Goal: Book appointment/travel/reservation

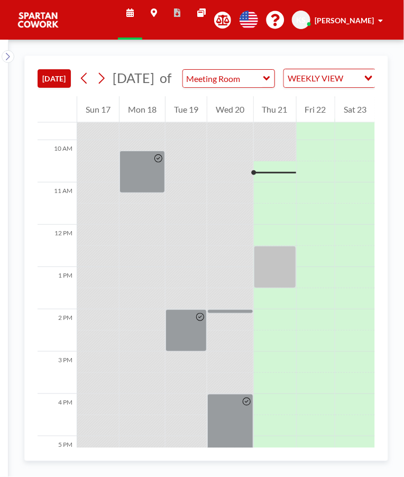
scroll to position [423, 0]
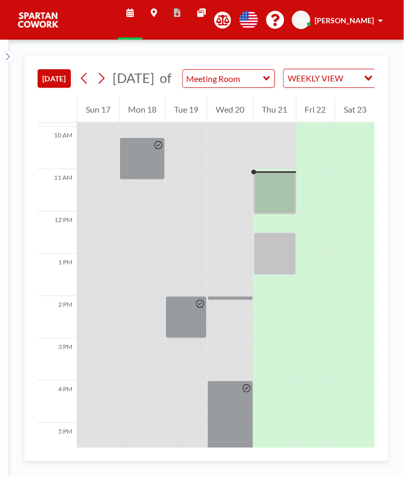
scroll to position [445, 0]
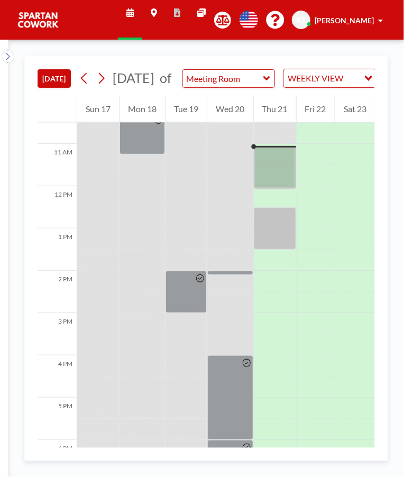
click at [288, 168] on div at bounding box center [275, 168] width 42 height 42
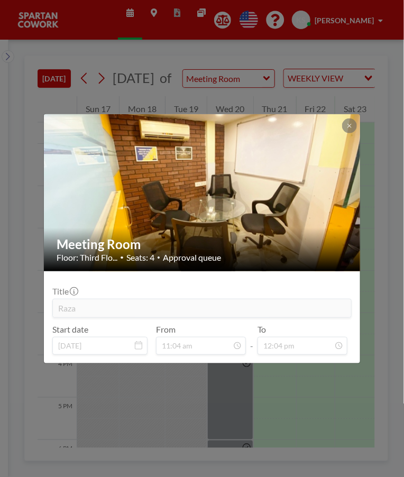
click at [357, 415] on div "Meeting Room Floor: Third Flo... • Seats: 4 • Approval queue Title Raza Start d…" at bounding box center [202, 238] width 404 height 477
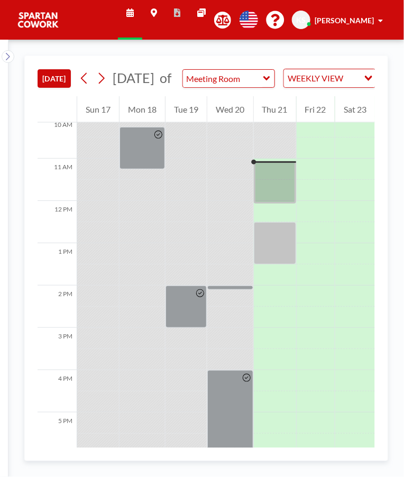
scroll to position [445, 0]
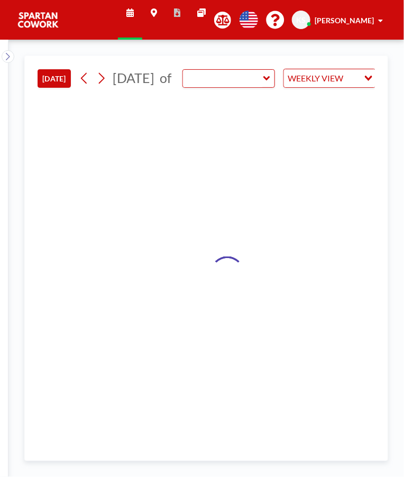
type input "Meeting Room"
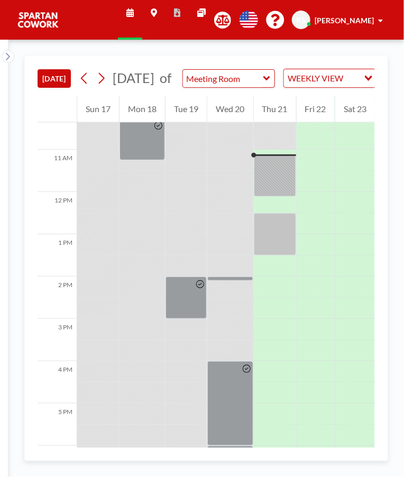
scroll to position [445, 0]
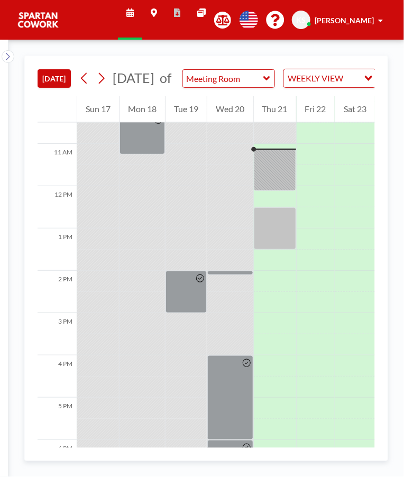
click at [283, 181] on div at bounding box center [275, 170] width 42 height 42
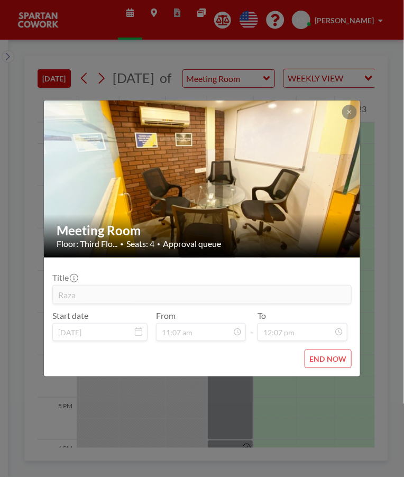
click at [353, 412] on div "Meeting Room Floor: Third Flo... • Seats: 4 • Approval queue Title Raza Start d…" at bounding box center [202, 238] width 404 height 477
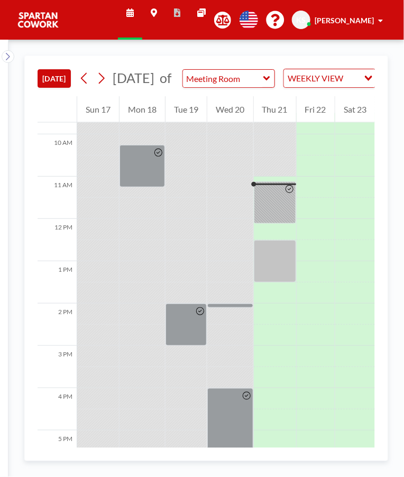
scroll to position [445, 0]
